Goal: Information Seeking & Learning: Learn about a topic

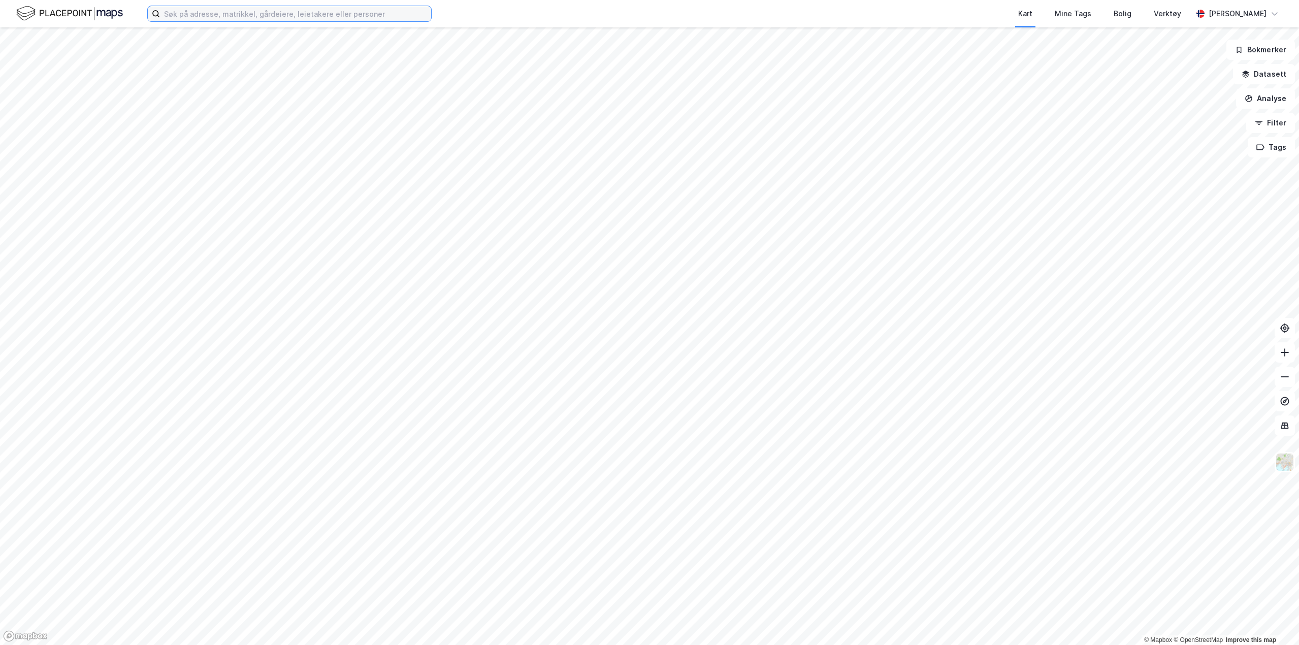
click at [221, 16] on input at bounding box center [295, 13] width 271 height 15
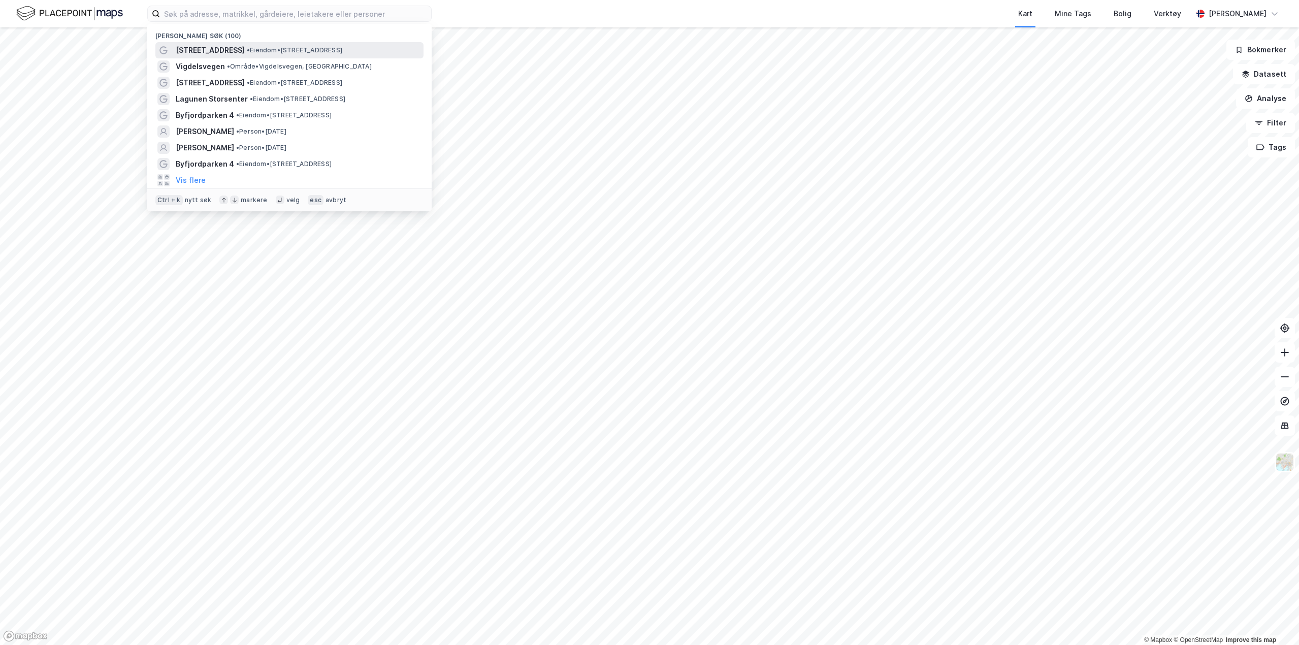
click at [219, 50] on span "[STREET_ADDRESS]" at bounding box center [210, 50] width 69 height 12
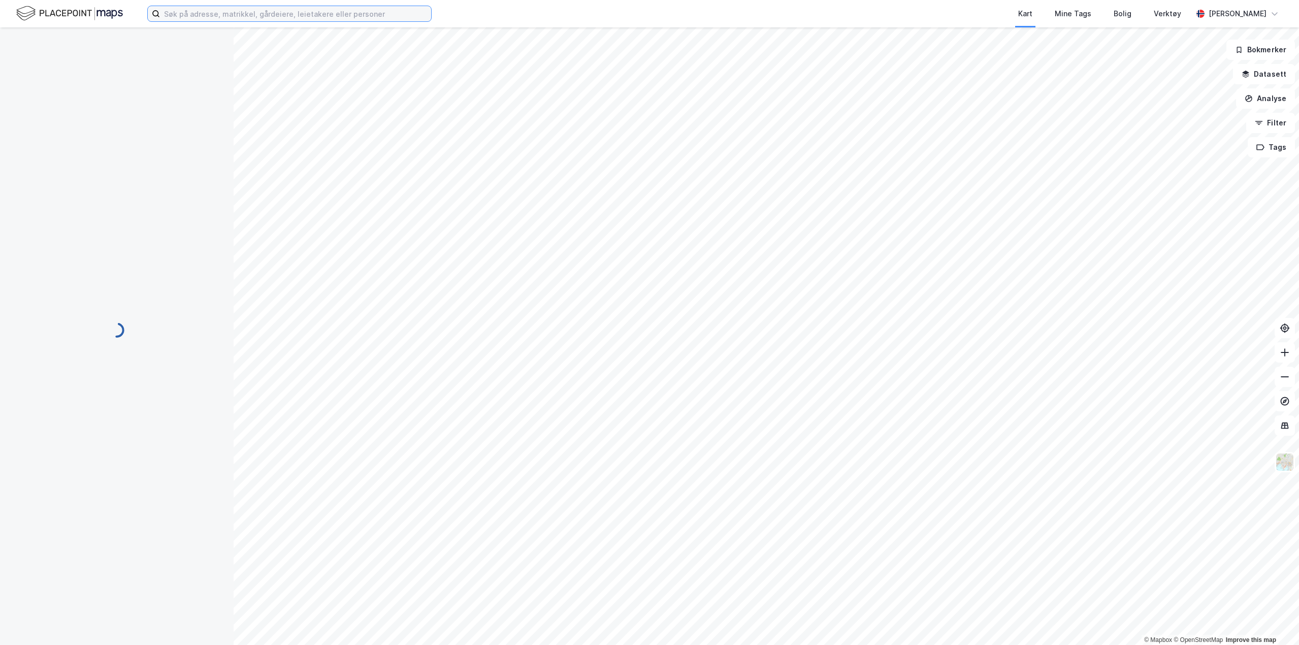
click at [212, 17] on input at bounding box center [295, 13] width 271 height 15
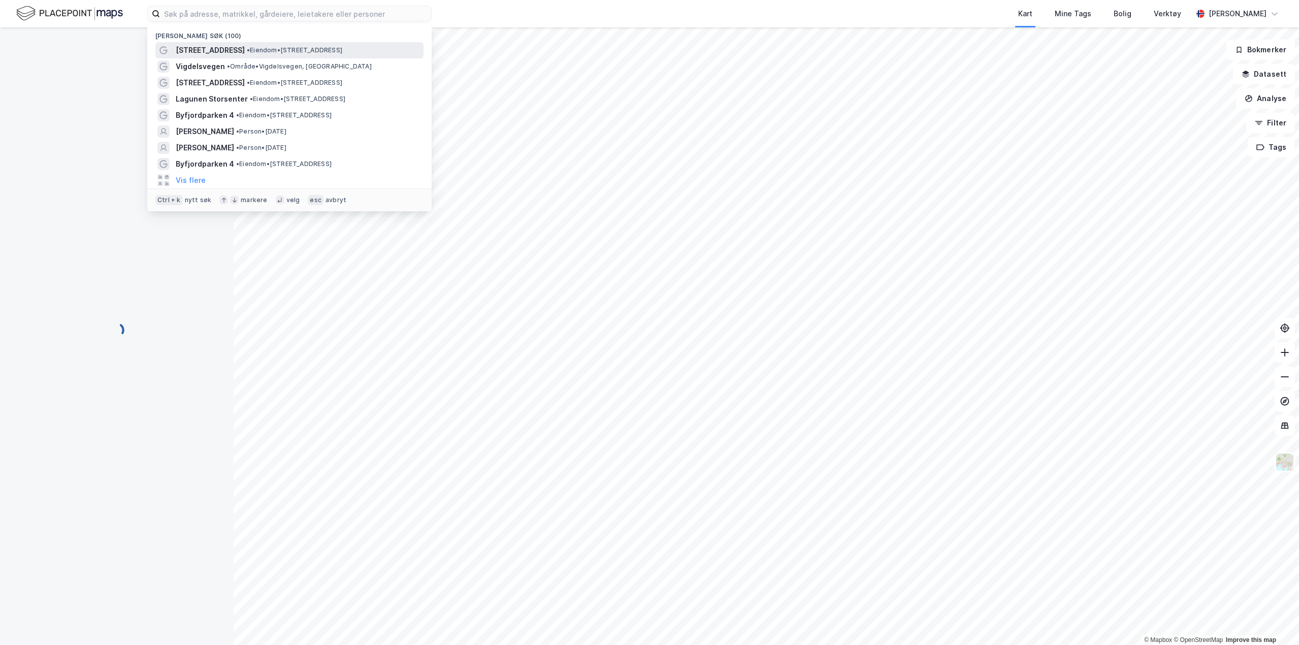
click at [231, 51] on span "[STREET_ADDRESS]" at bounding box center [210, 50] width 69 height 12
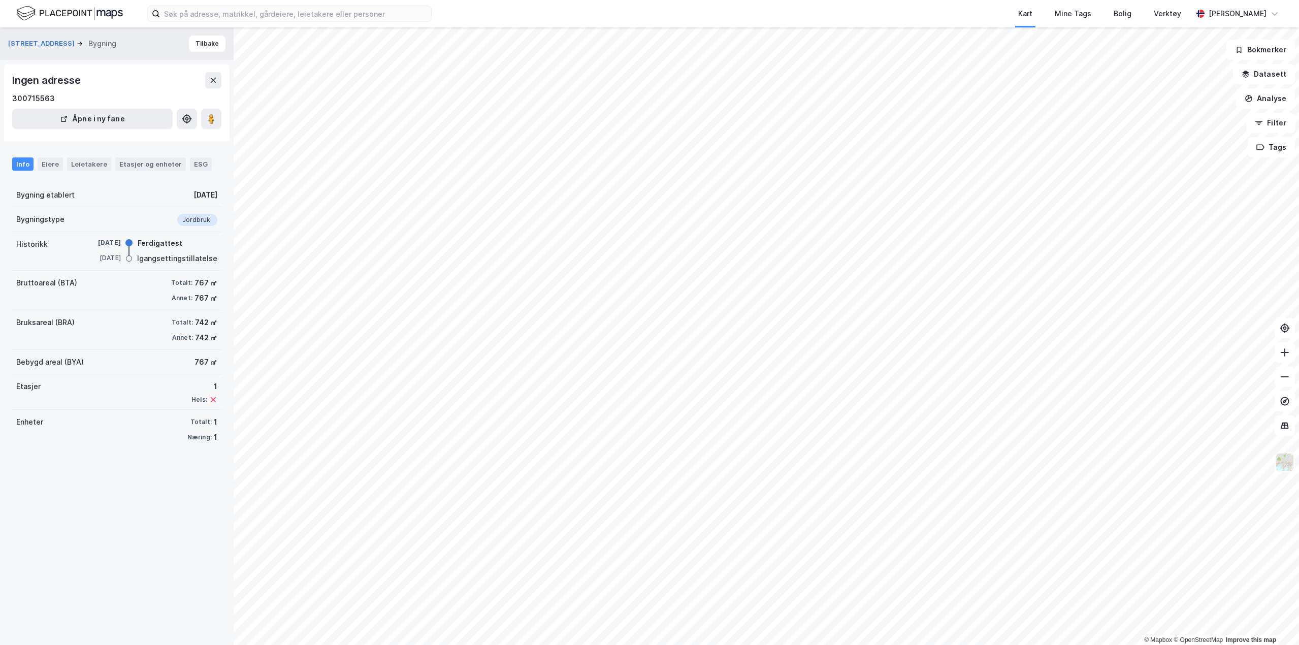
click at [1289, 463] on img at bounding box center [1285, 462] width 19 height 19
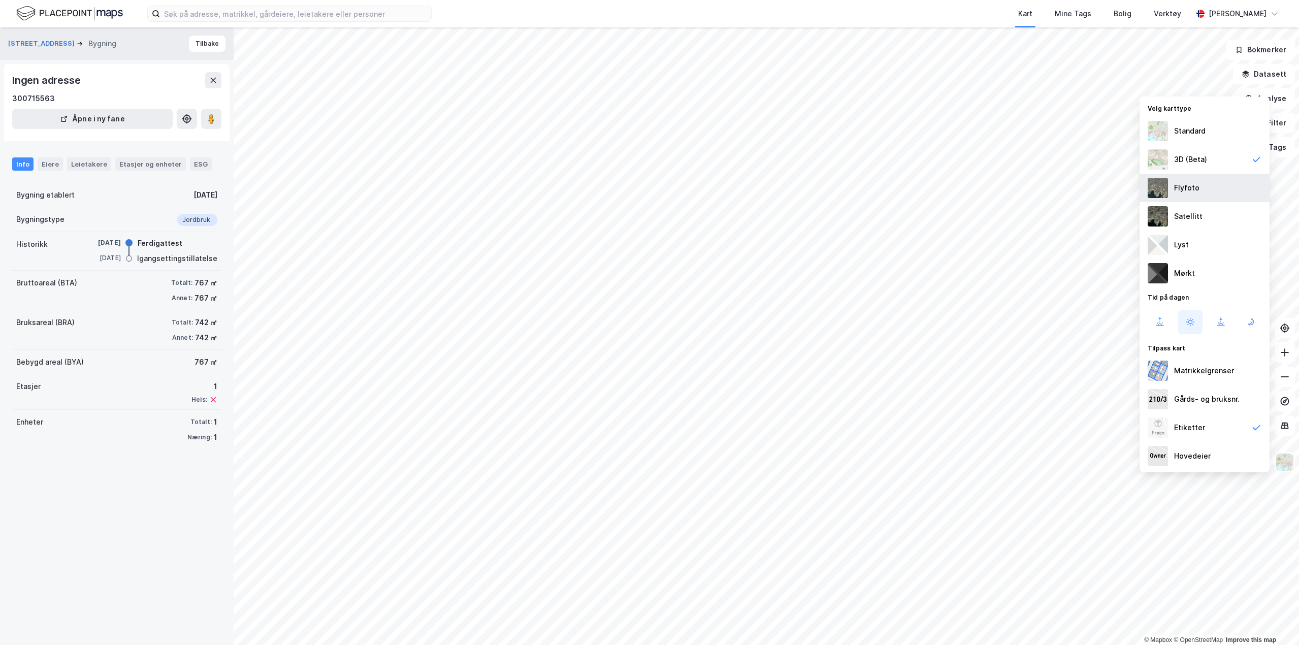
click at [1188, 189] on div "Flyfoto" at bounding box center [1187, 188] width 25 height 12
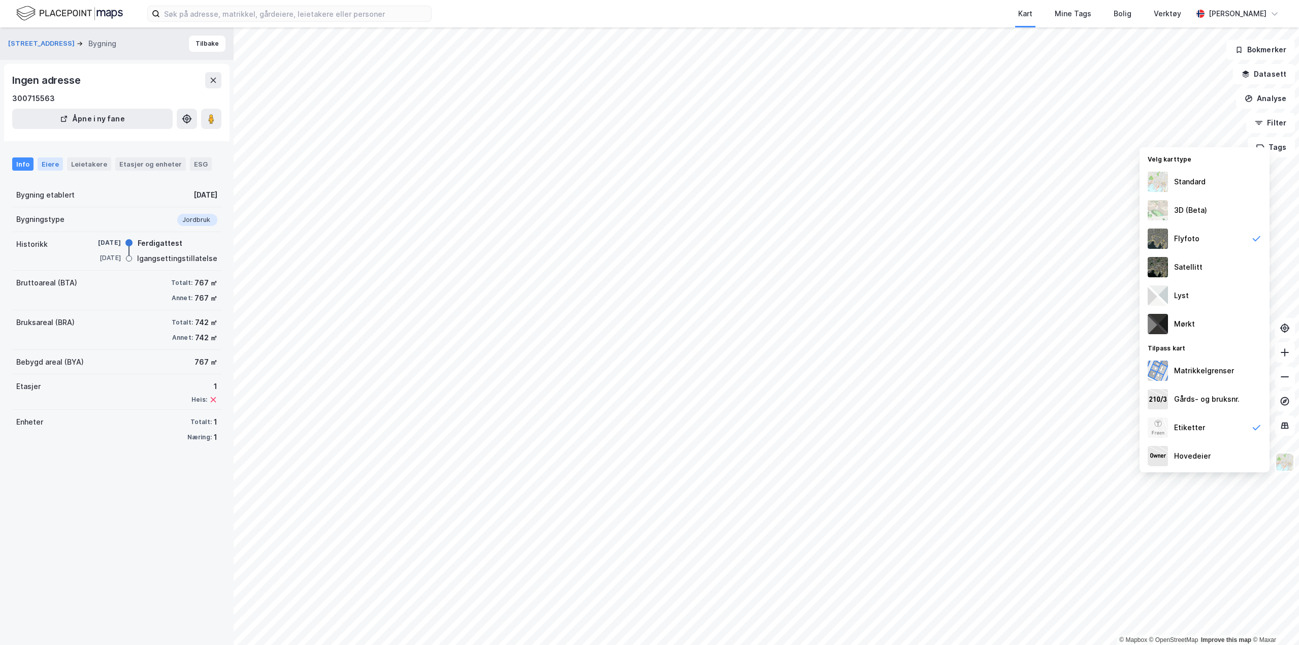
click at [50, 165] on div "Eiere" at bounding box center [50, 163] width 25 height 13
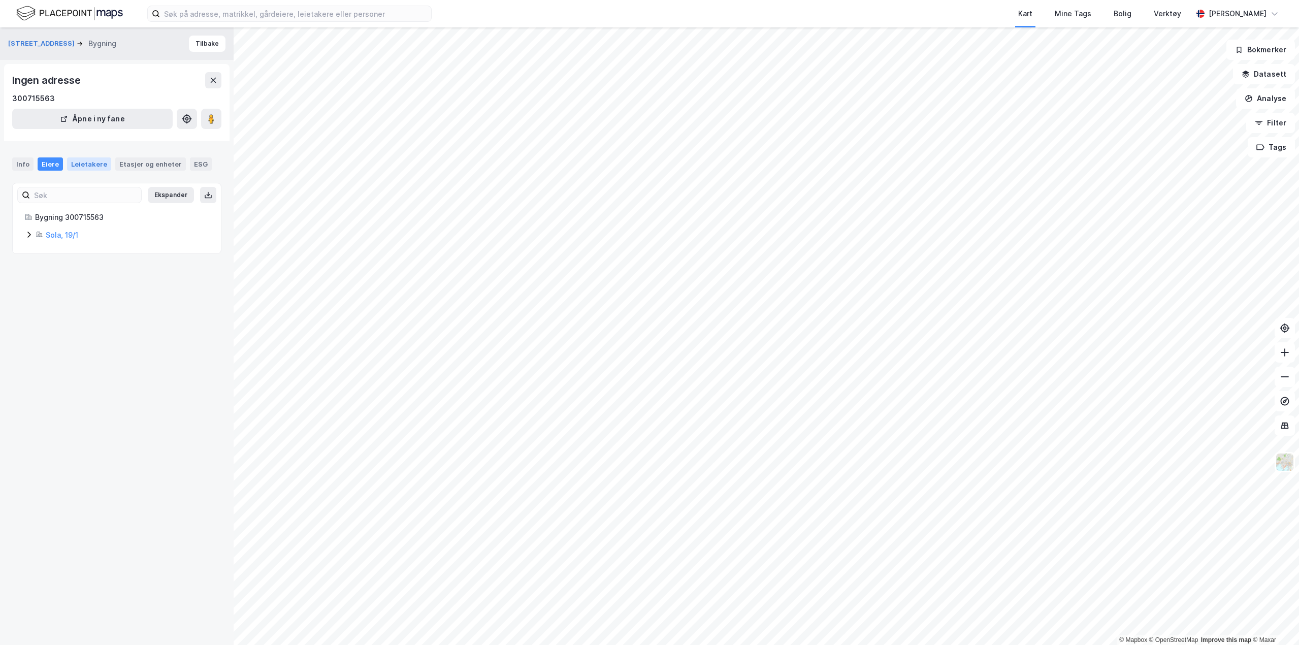
click at [80, 163] on div "Leietakere" at bounding box center [89, 163] width 44 height 13
click at [115, 163] on div "Etasjer og enheter" at bounding box center [150, 163] width 71 height 13
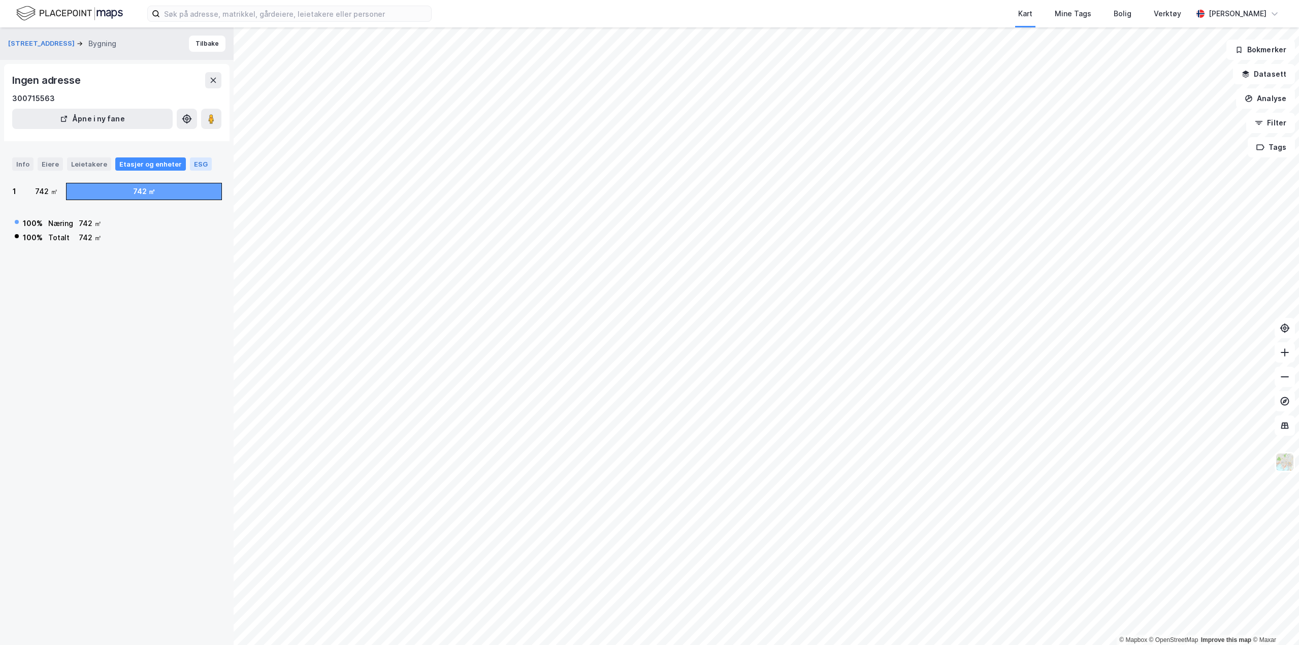
click at [201, 165] on div "ESG" at bounding box center [201, 163] width 22 height 13
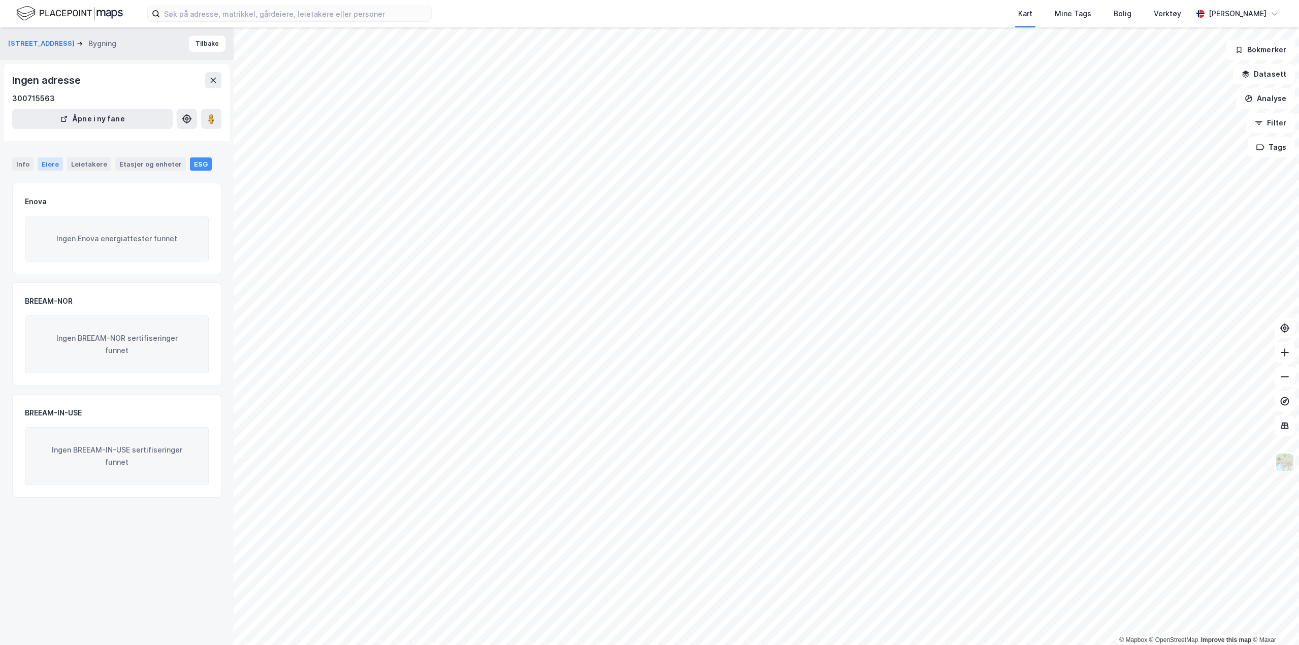
click at [50, 166] on div "Eiere" at bounding box center [50, 163] width 25 height 13
